Goal: Obtain resource: Obtain resource

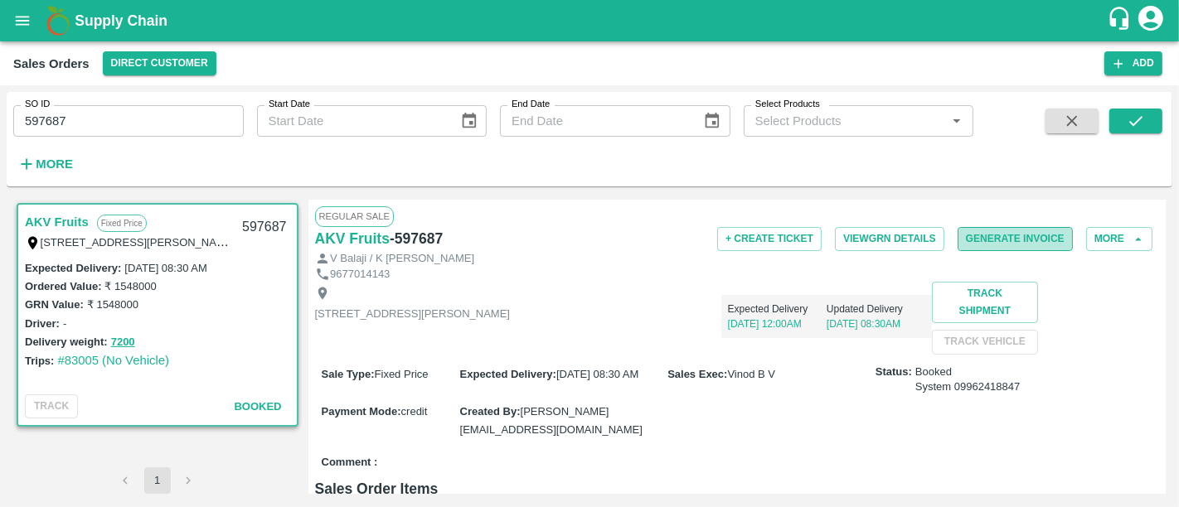
click at [987, 242] on button "Generate Invoice" at bounding box center [1015, 239] width 115 height 24
click at [1016, 246] on button "Generate Invoice" at bounding box center [1015, 239] width 115 height 24
